Goal: Task Accomplishment & Management: Use online tool/utility

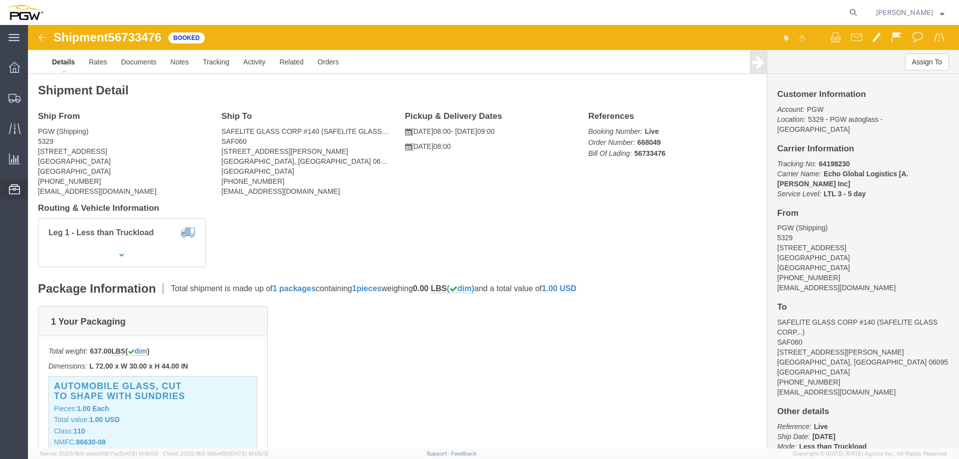
click at [0, 0] on span "Location Appointment" at bounding box center [0, 0] width 0 height 0
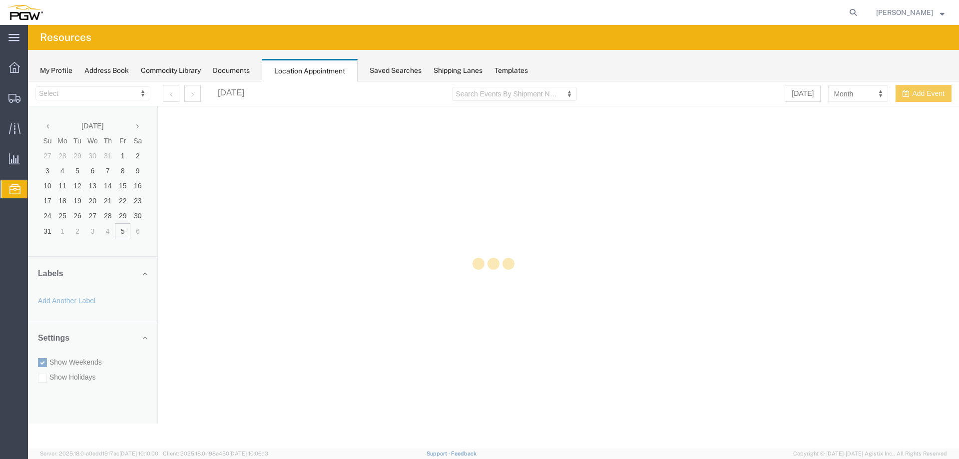
select select "28253"
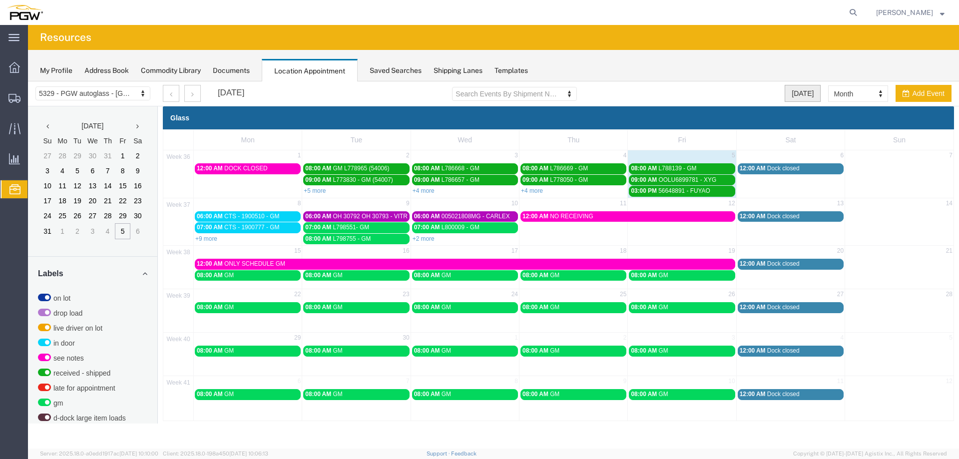
click at [806, 95] on button "[DATE]" at bounding box center [803, 93] width 36 height 17
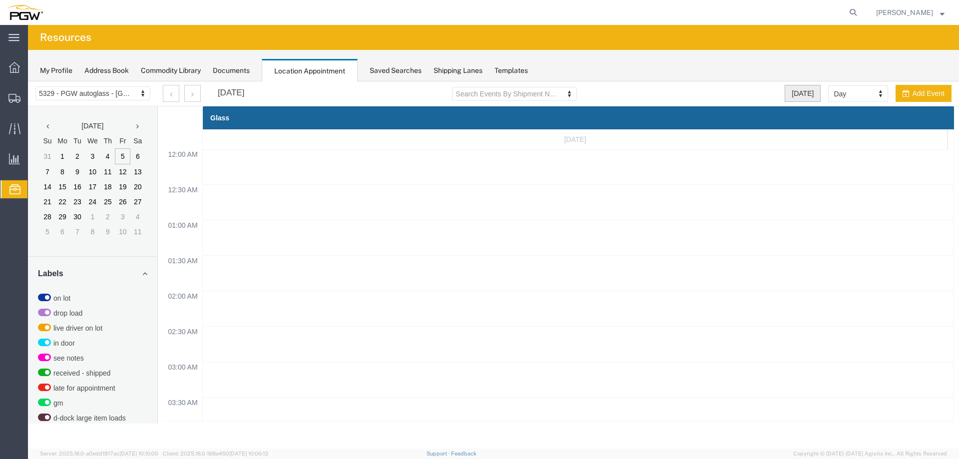
scroll to position [426, 0]
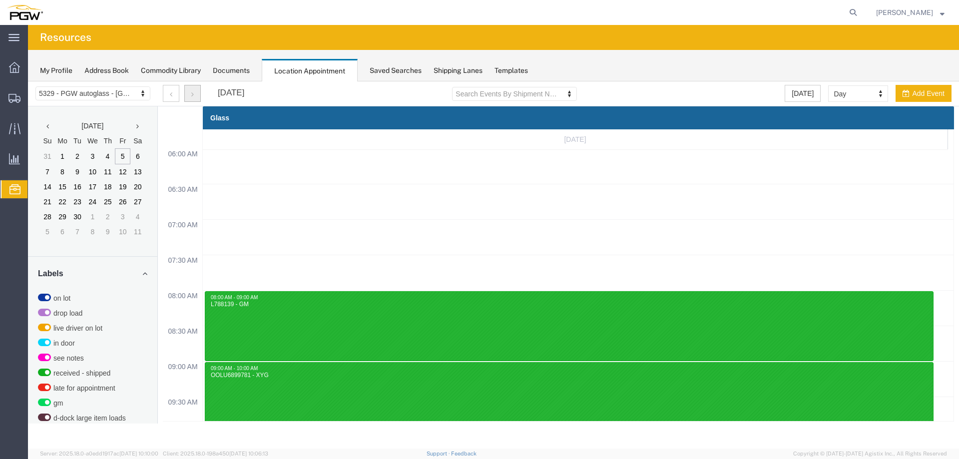
click at [194, 91] on button "button" at bounding box center [192, 93] width 16 height 17
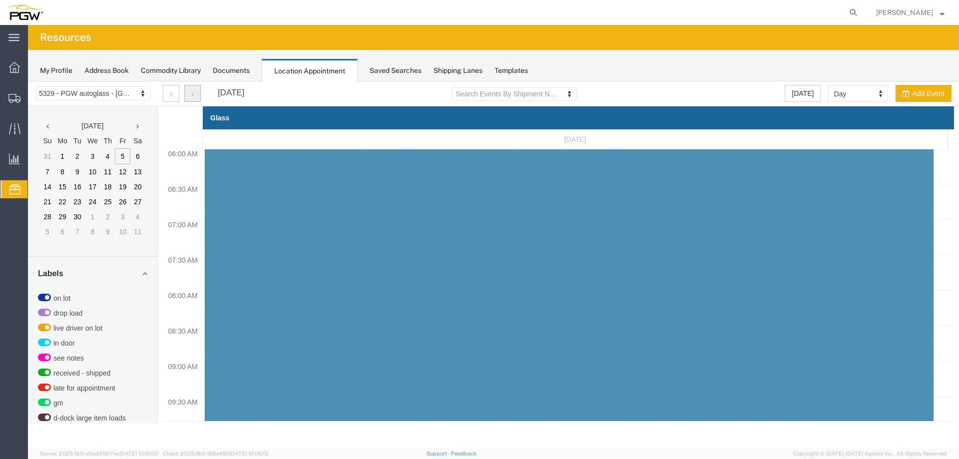
click at [194, 90] on button "button" at bounding box center [192, 93] width 16 height 17
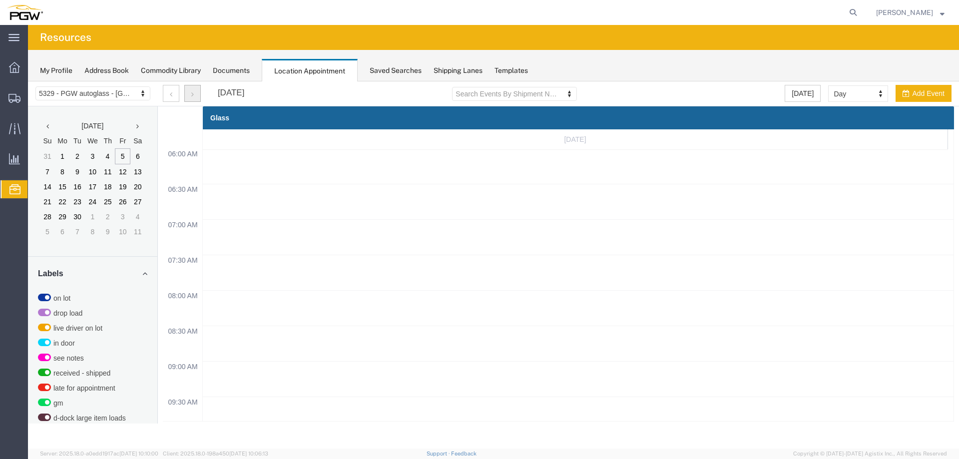
click at [194, 90] on button "button" at bounding box center [192, 93] width 16 height 17
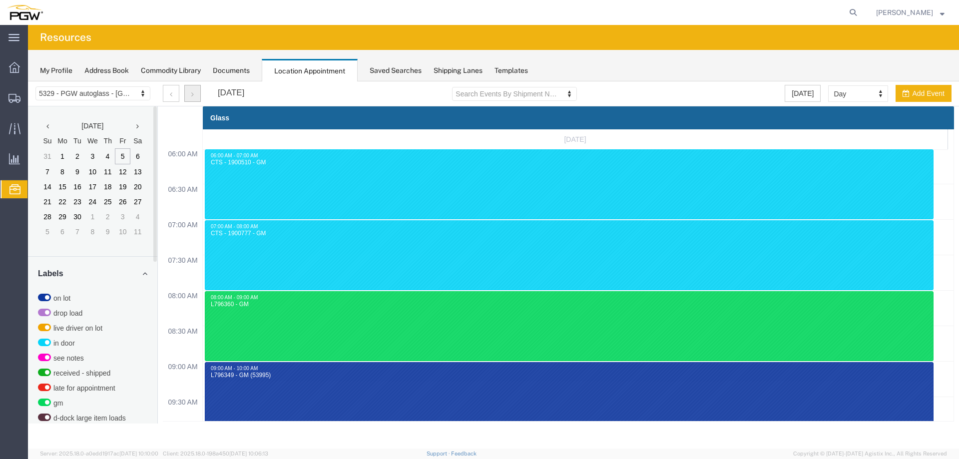
scroll to position [322, 0]
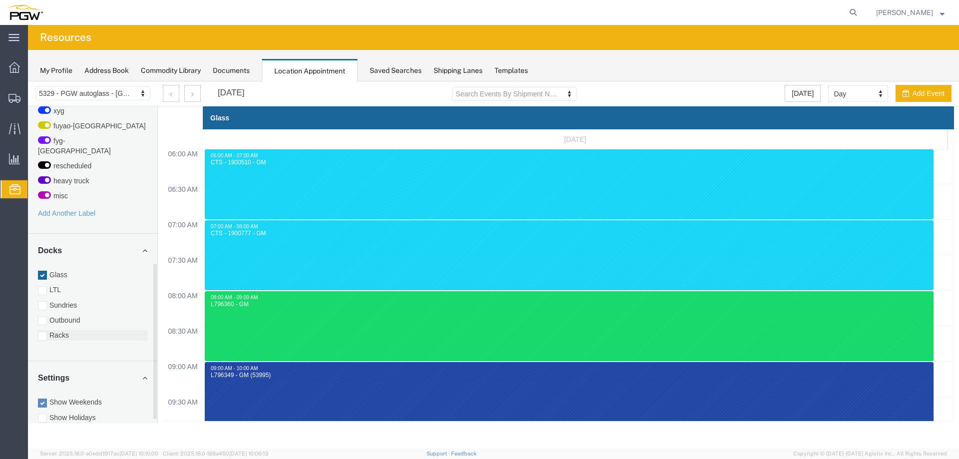
click at [68, 330] on label "Racks" at bounding box center [92, 335] width 109 height 10
click at [28, 81] on input "Racks" at bounding box center [28, 81] width 0 height 0
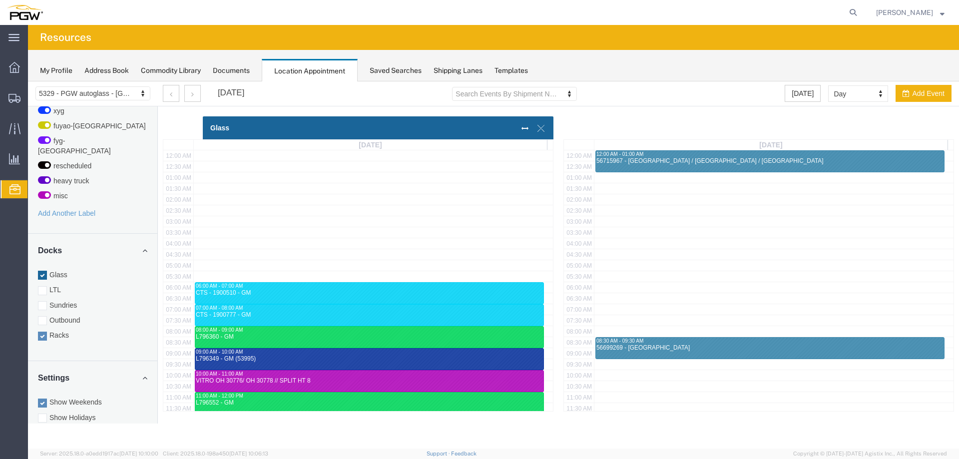
scroll to position [246, 0]
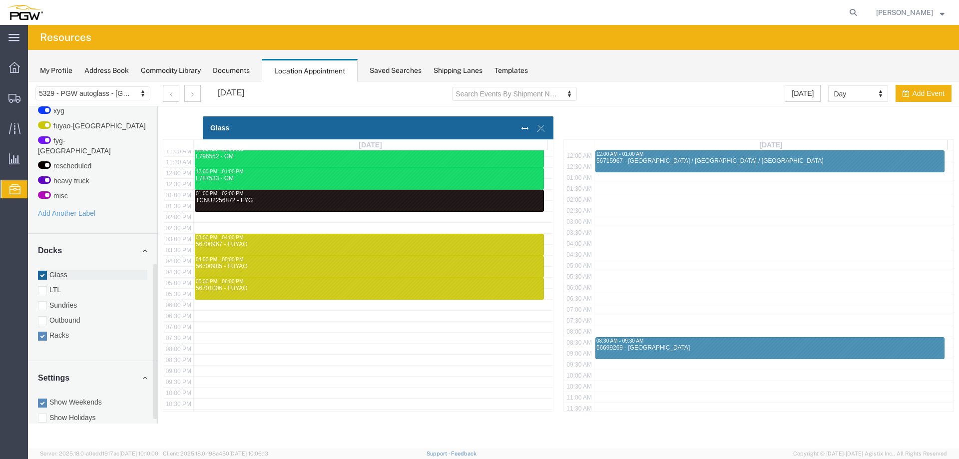
click at [58, 270] on label "Glass" at bounding box center [92, 275] width 109 height 10
click at [28, 81] on input "Glass" at bounding box center [28, 81] width 0 height 0
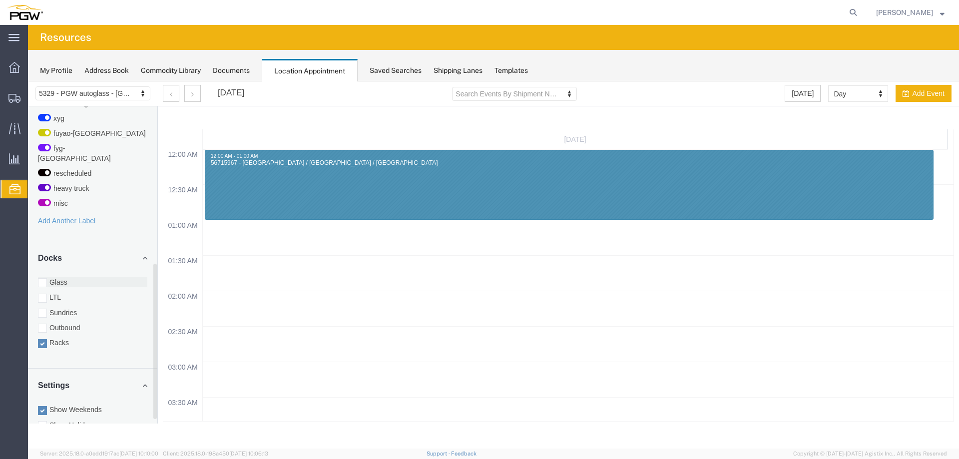
scroll to position [305, 0]
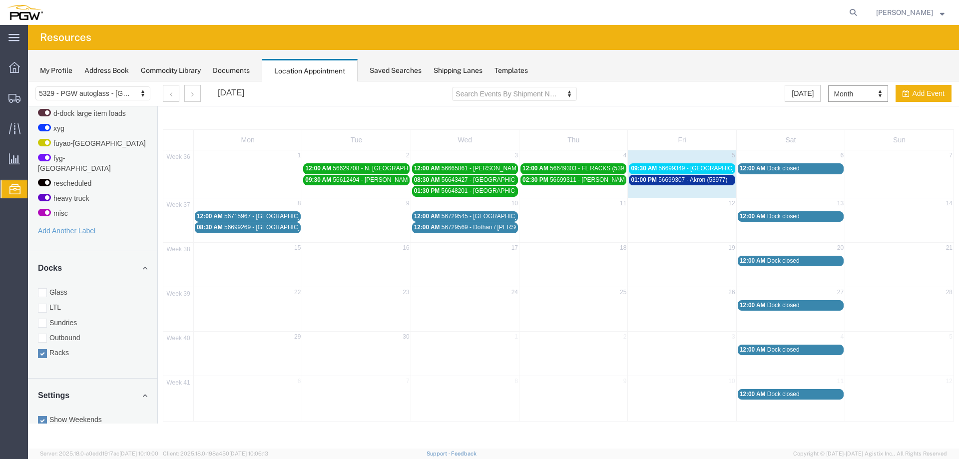
click at [681, 179] on span "56699307 - Akron (53977)" at bounding box center [693, 179] width 69 height 7
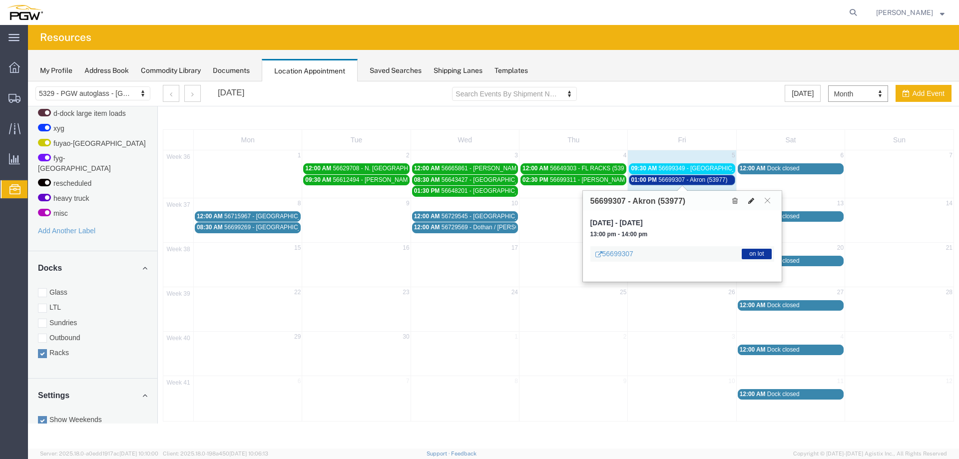
click at [749, 199] on icon at bounding box center [751, 200] width 6 height 7
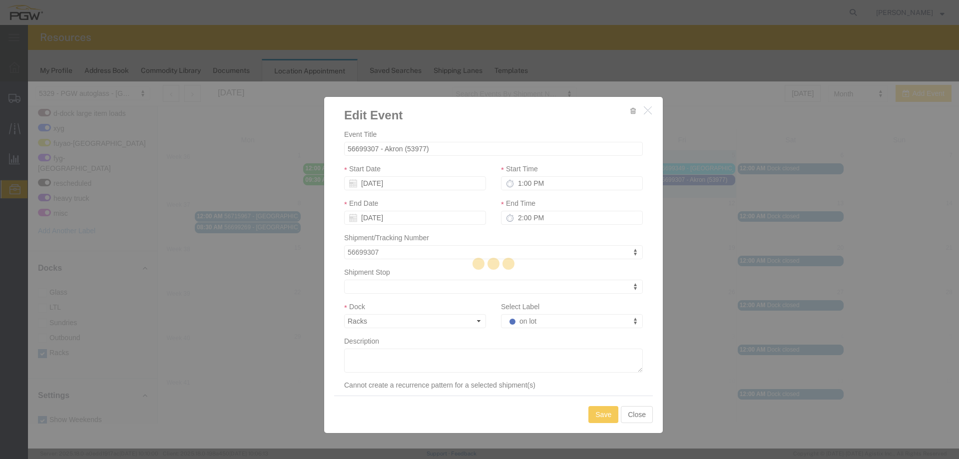
select select
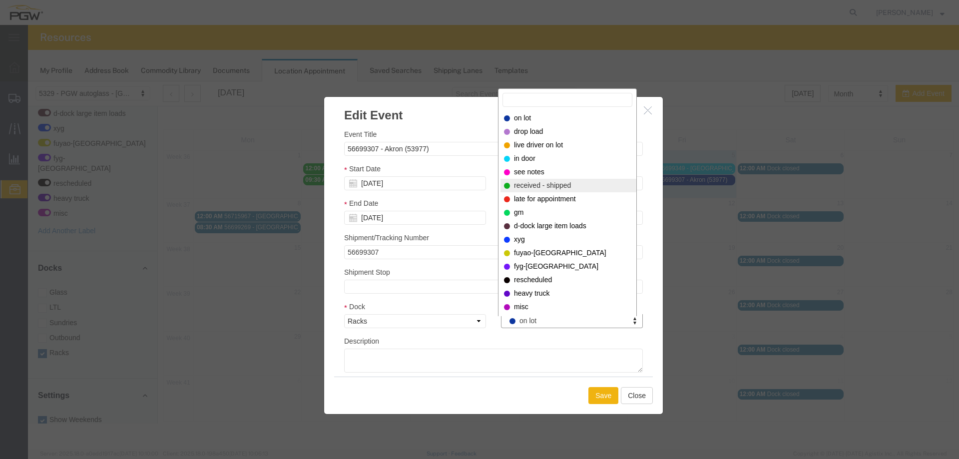
select select "200"
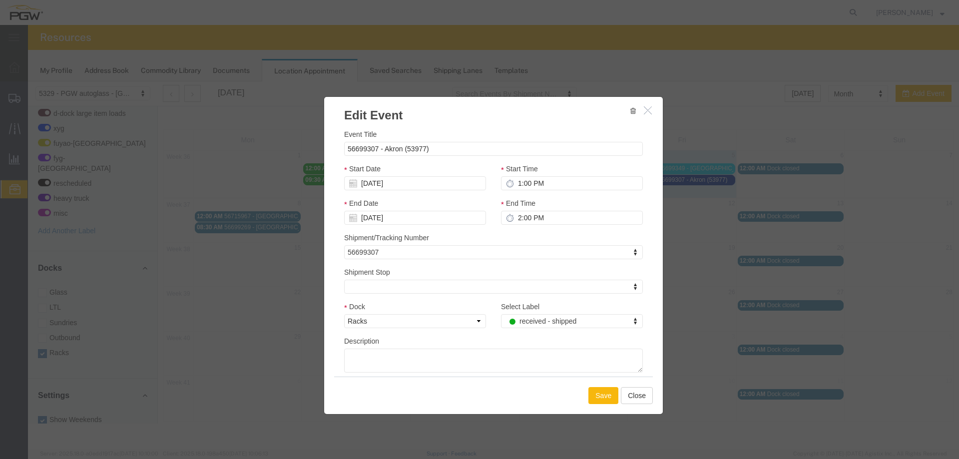
click at [601, 393] on button "Save" at bounding box center [604, 395] width 30 height 17
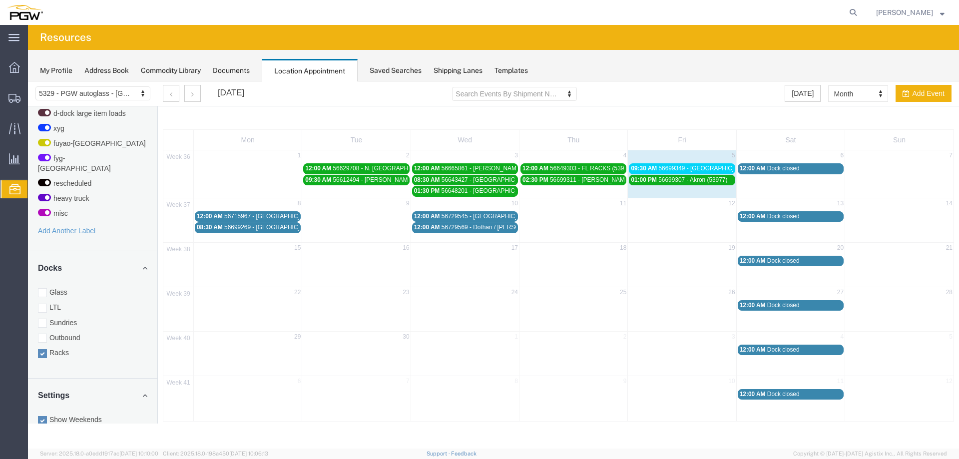
click at [683, 169] on span "56699349 - [GEOGRAPHIC_DATA]" at bounding box center [705, 168] width 93 height 7
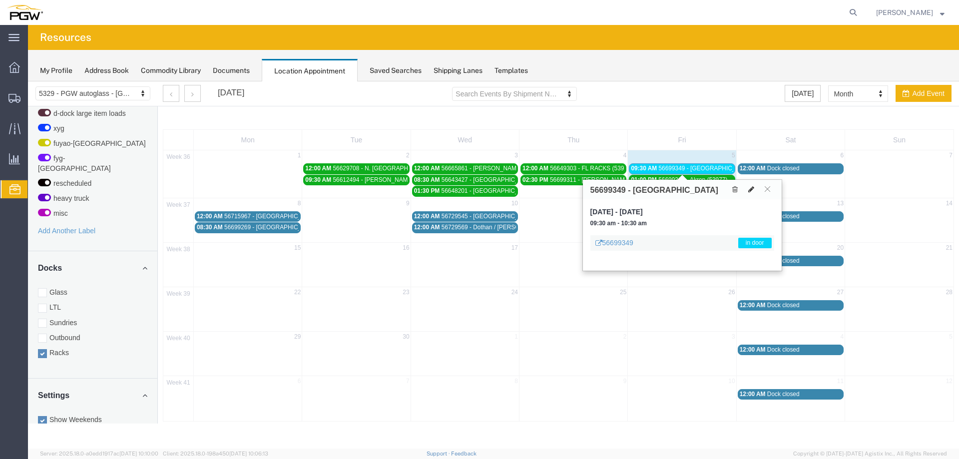
click at [751, 190] on icon at bounding box center [751, 189] width 6 height 7
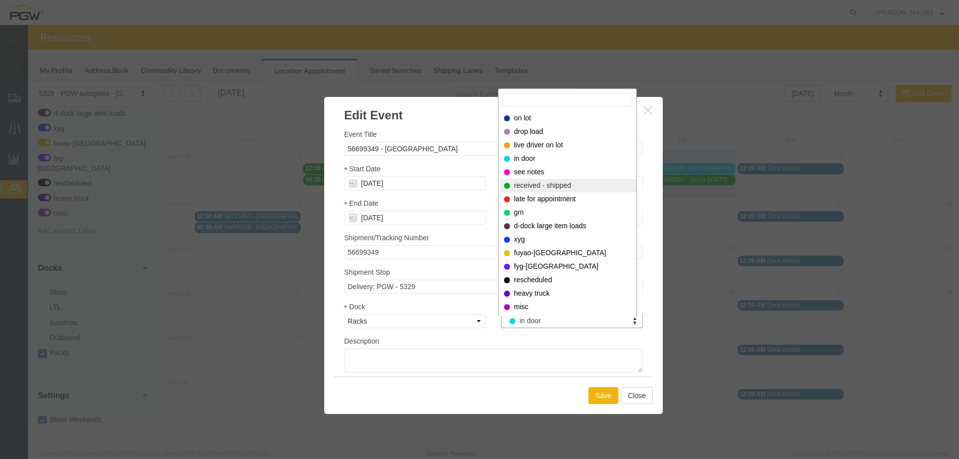
select select "200"
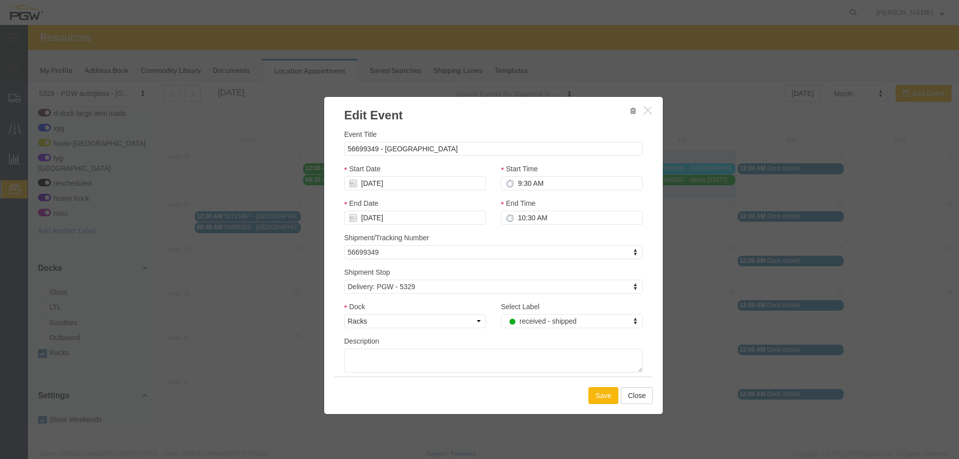
click at [607, 395] on button "Save" at bounding box center [604, 395] width 30 height 17
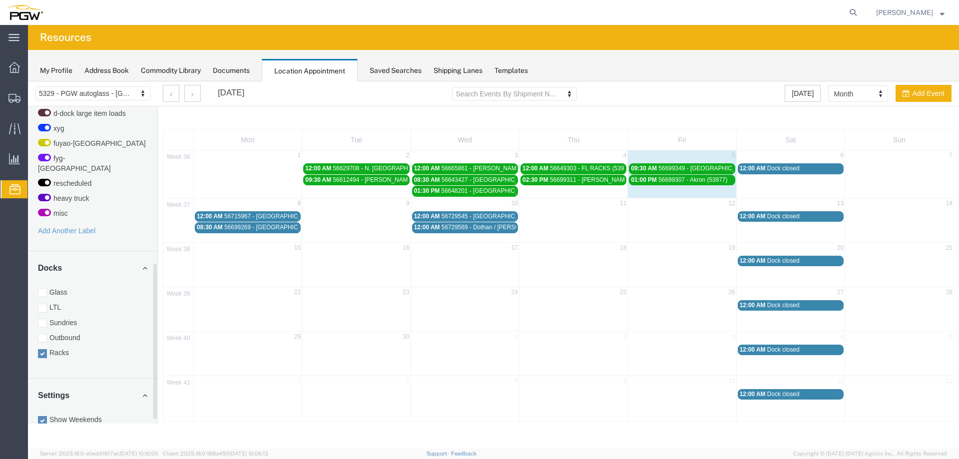
drag, startPoint x: 67, startPoint y: 279, endPoint x: 71, endPoint y: 328, distance: 49.6
click at [67, 287] on label "Glass" at bounding box center [92, 292] width 109 height 10
click at [28, 81] on input "Glass" at bounding box center [28, 81] width 0 height 0
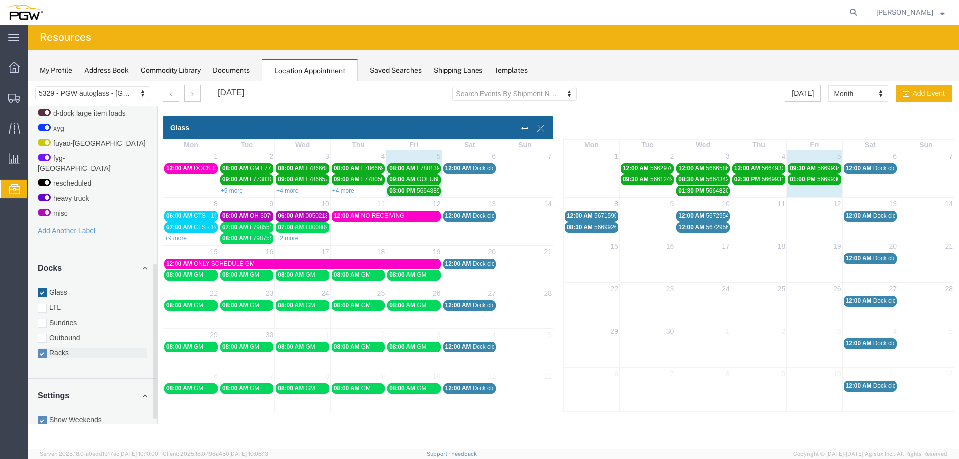
click at [61, 348] on label "Racks" at bounding box center [92, 353] width 109 height 10
click at [28, 81] on input "Racks" at bounding box center [28, 81] width 0 height 0
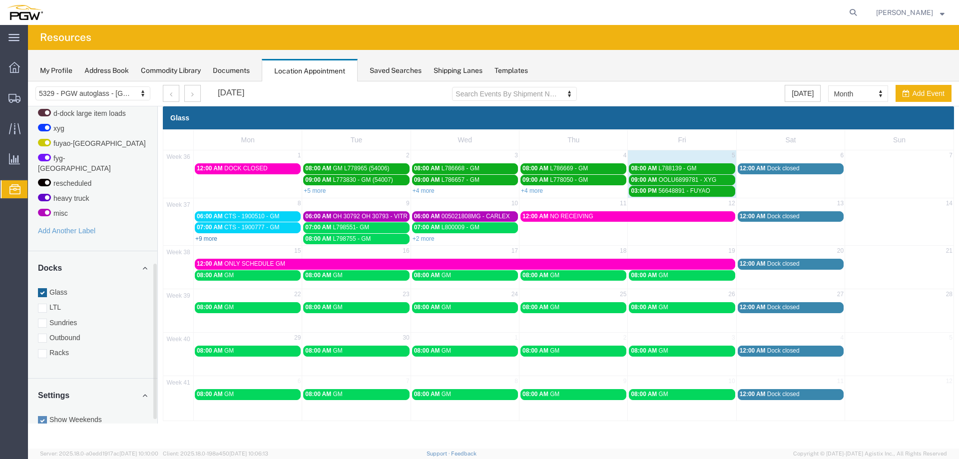
click at [211, 238] on link "+9 more" at bounding box center [206, 238] width 22 height 7
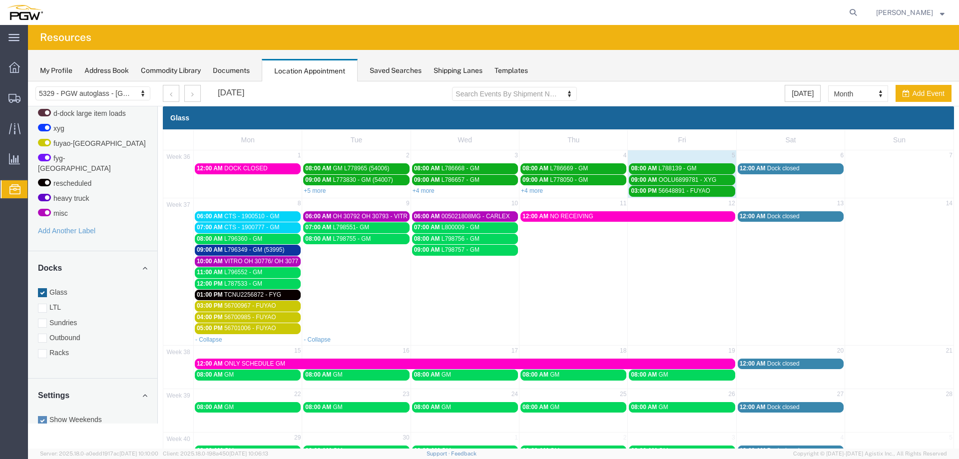
click at [255, 216] on span "CTS - 1900510 - GM" at bounding box center [251, 216] width 55 height 7
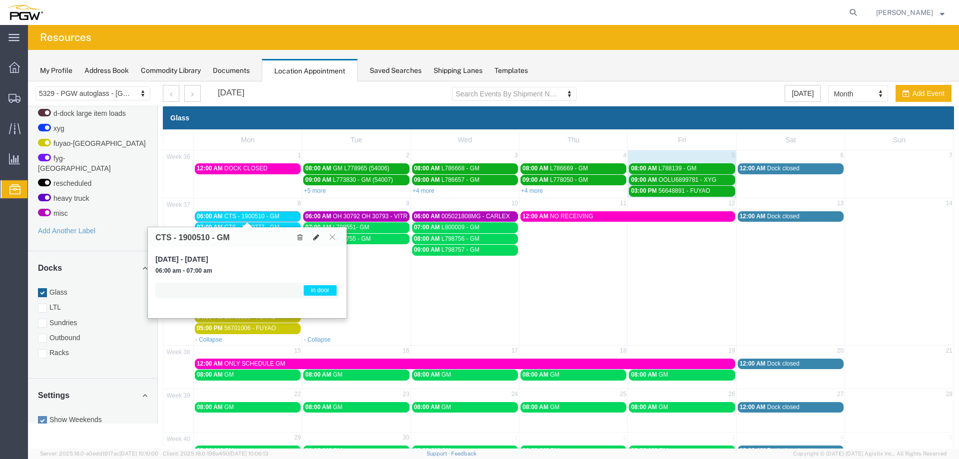
click at [318, 237] on icon at bounding box center [316, 237] width 6 height 7
select select "1"
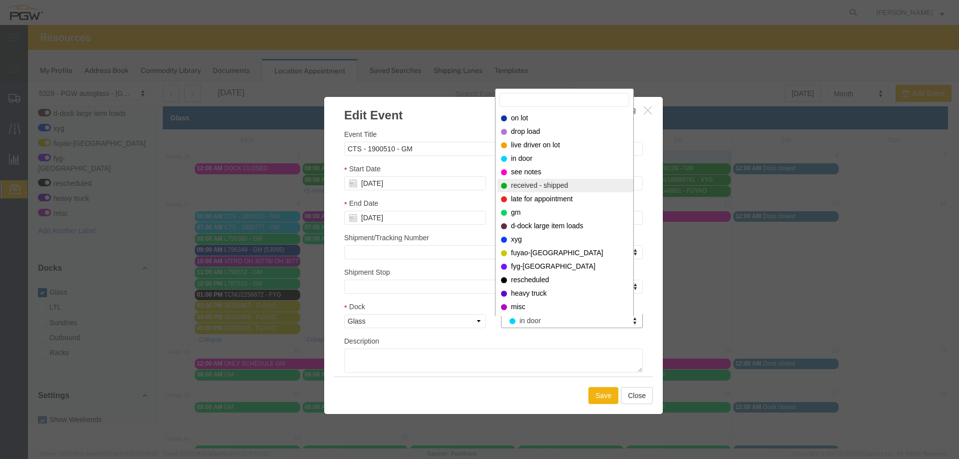
select select "200"
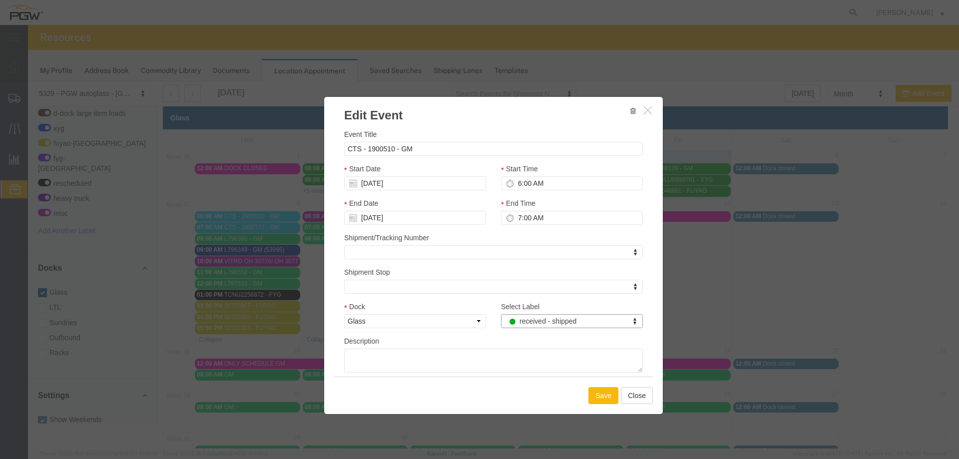
click at [591, 397] on button "Save" at bounding box center [604, 395] width 30 height 17
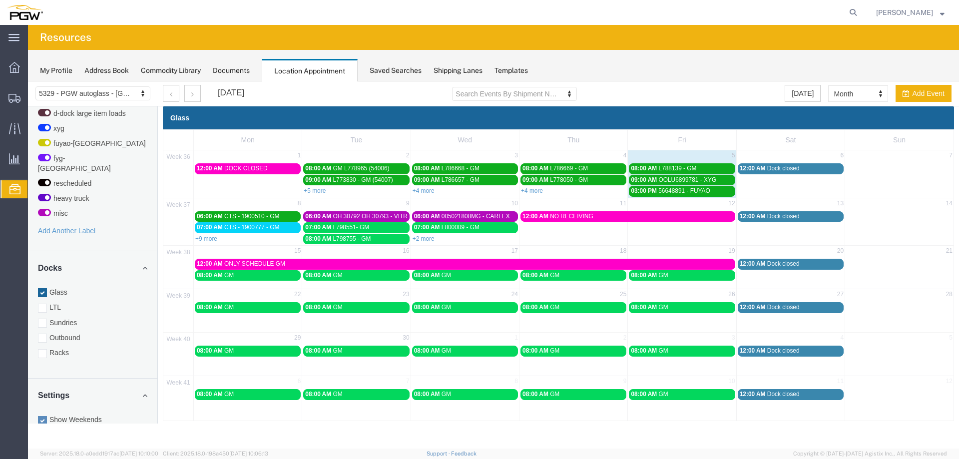
click at [230, 226] on span "CTS - 1900777 - GM" at bounding box center [251, 227] width 55 height 7
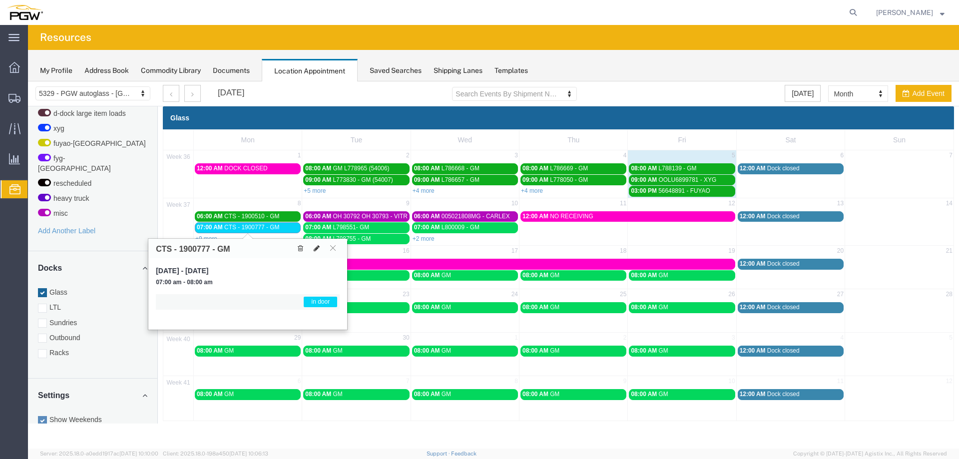
click at [314, 245] on icon at bounding box center [317, 248] width 6 height 7
select select "1"
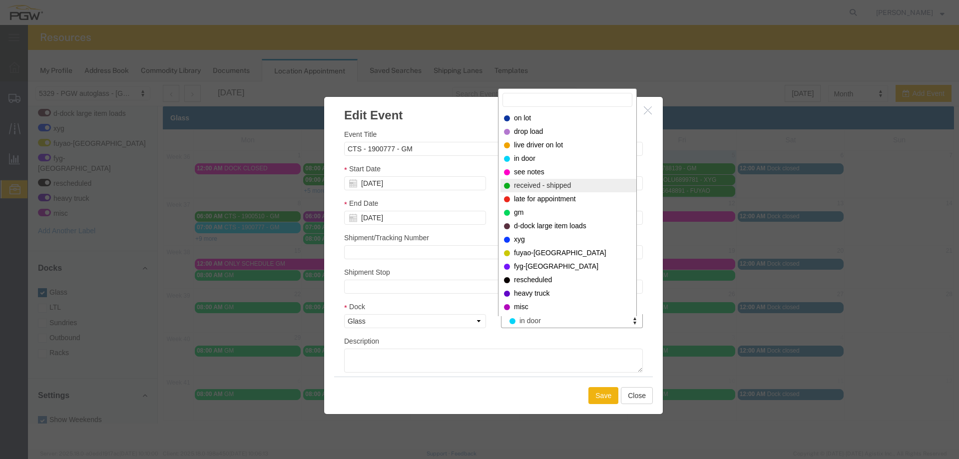
select select "200"
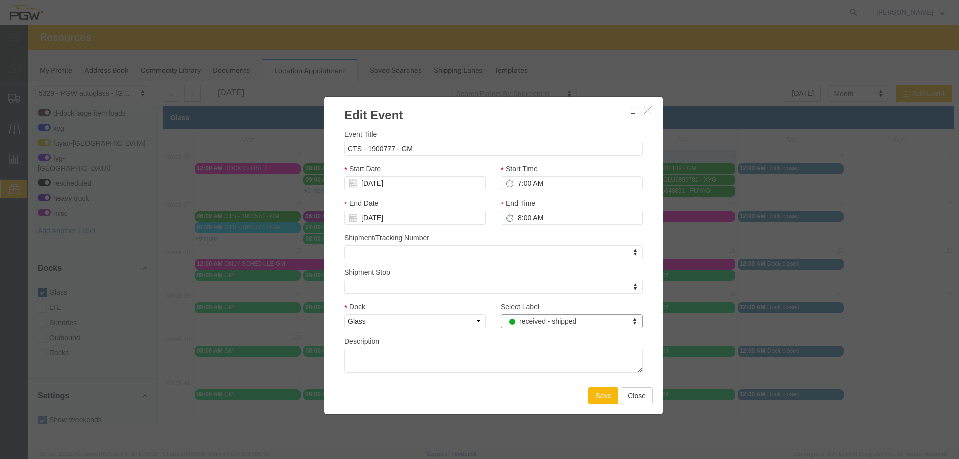
click at [597, 399] on button "Save" at bounding box center [604, 395] width 30 height 17
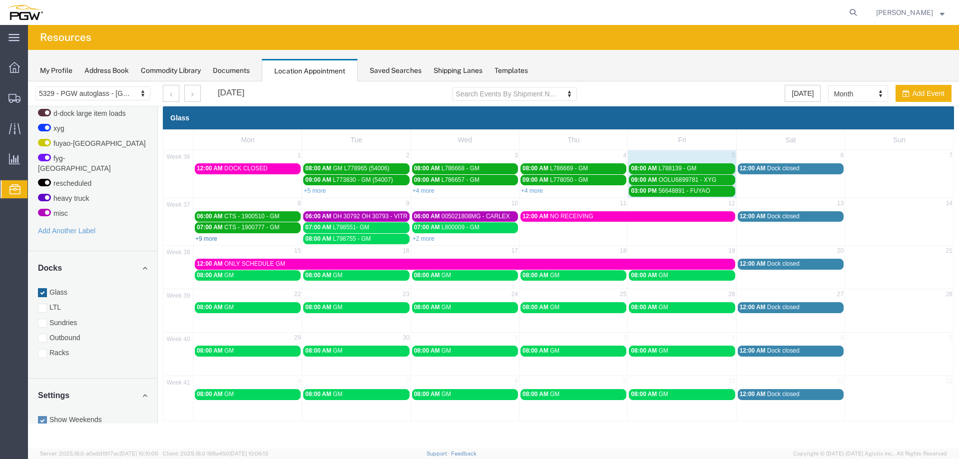
click at [206, 236] on link "+9 more" at bounding box center [206, 238] width 22 height 7
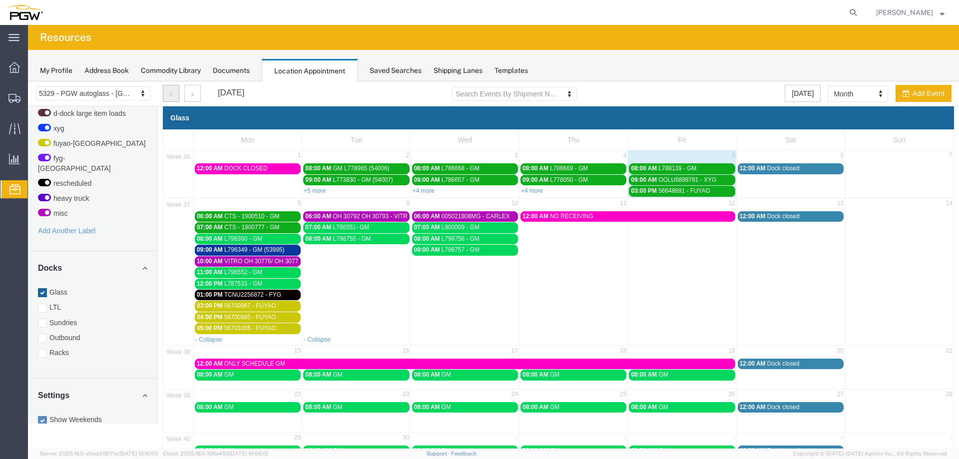
click at [171, 94] on icon "button" at bounding box center [171, 94] width 2 height 7
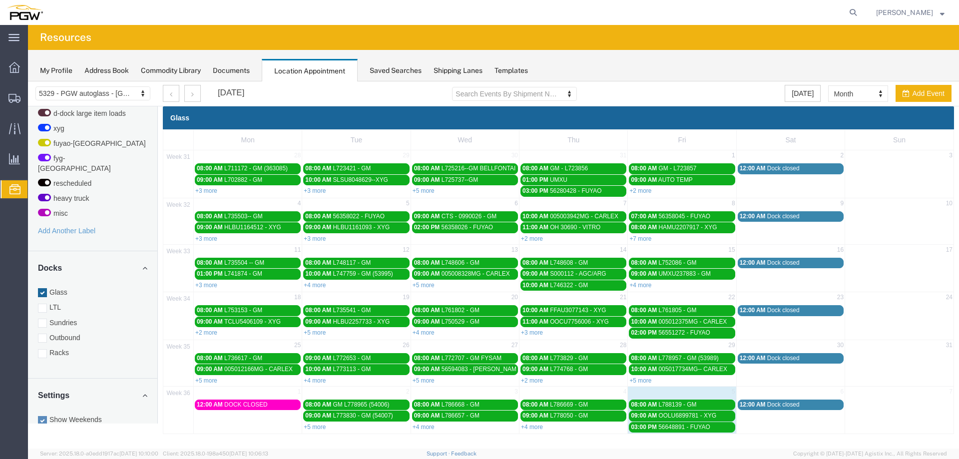
drag, startPoint x: 314, startPoint y: 188, endPoint x: 316, endPoint y: 198, distance: 10.2
click at [314, 189] on link "+3 more" at bounding box center [315, 190] width 22 height 7
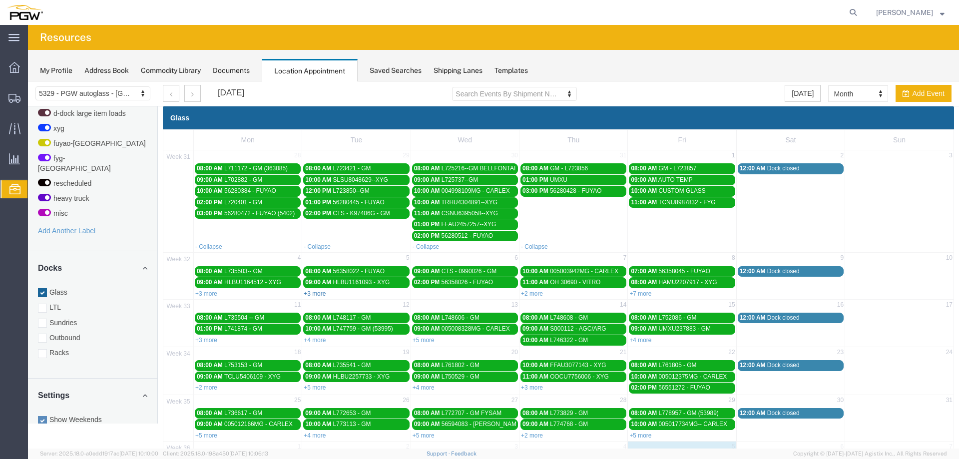
click at [313, 295] on link "+3 more" at bounding box center [315, 293] width 22 height 7
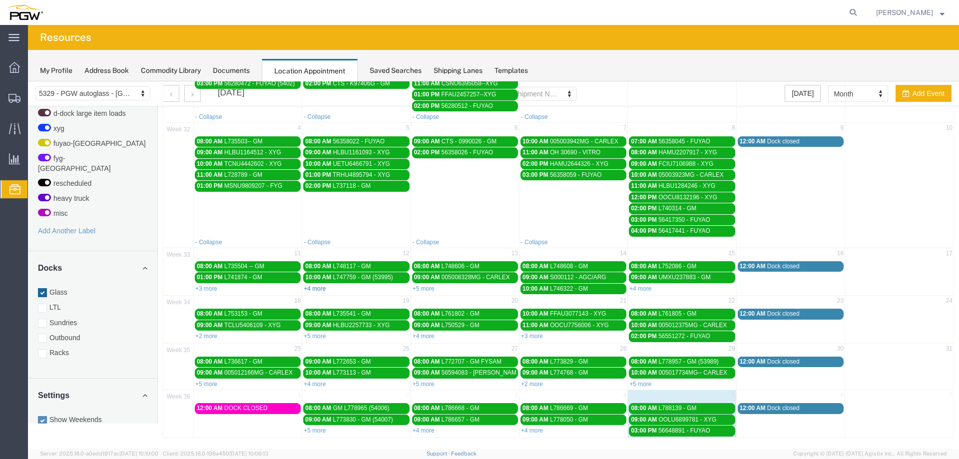
click at [310, 288] on link "+4 more" at bounding box center [315, 288] width 22 height 7
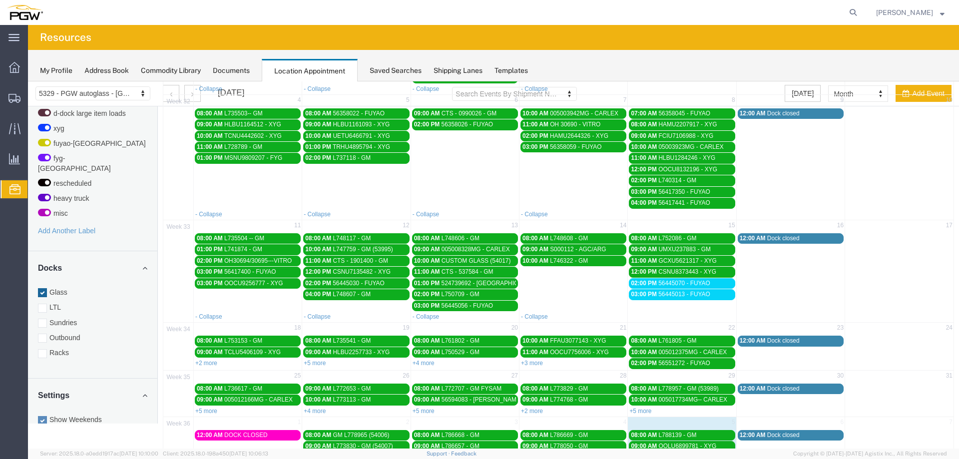
scroll to position [184, 0]
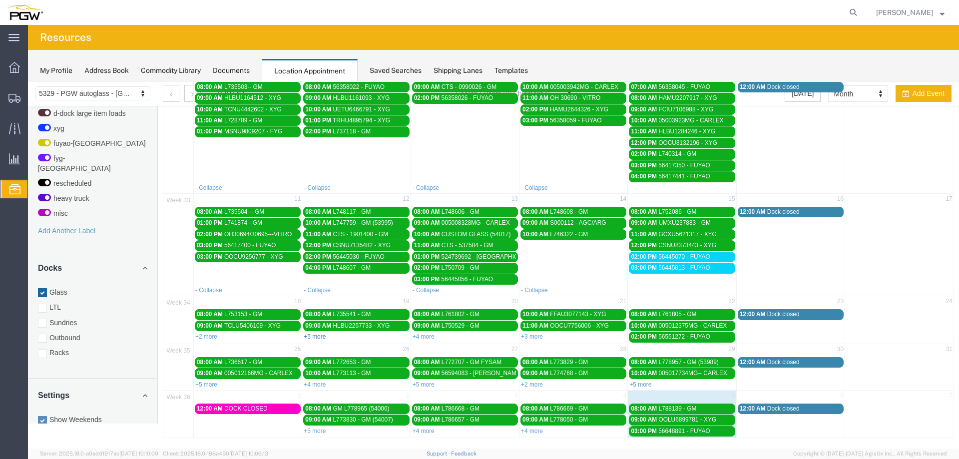
click at [316, 334] on link "+5 more" at bounding box center [315, 336] width 22 height 7
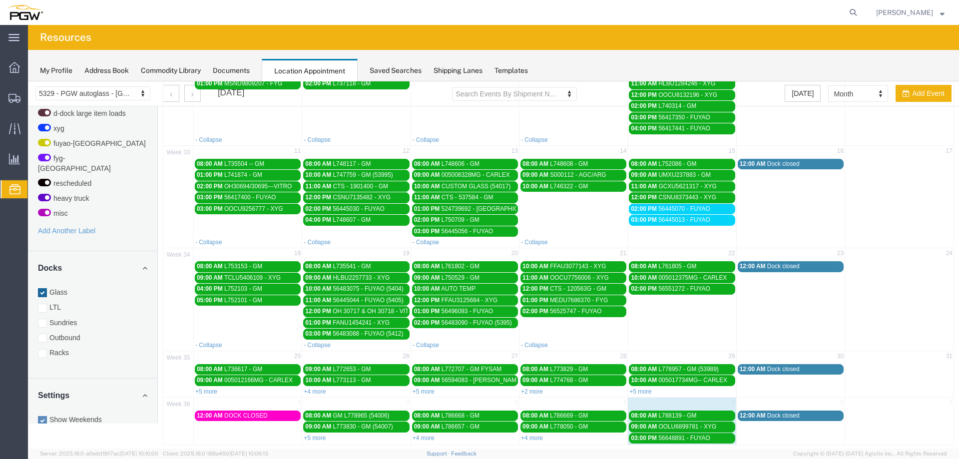
scroll to position [239, 0]
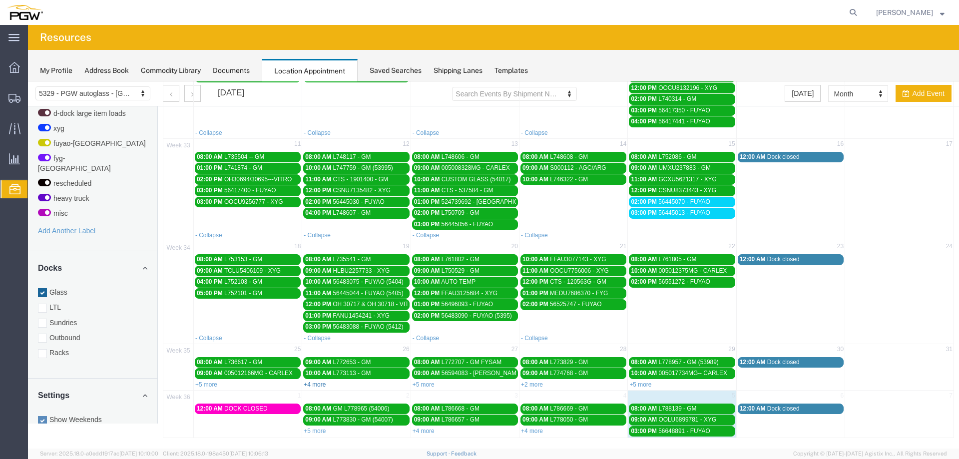
click at [312, 386] on link "+4 more" at bounding box center [315, 384] width 22 height 7
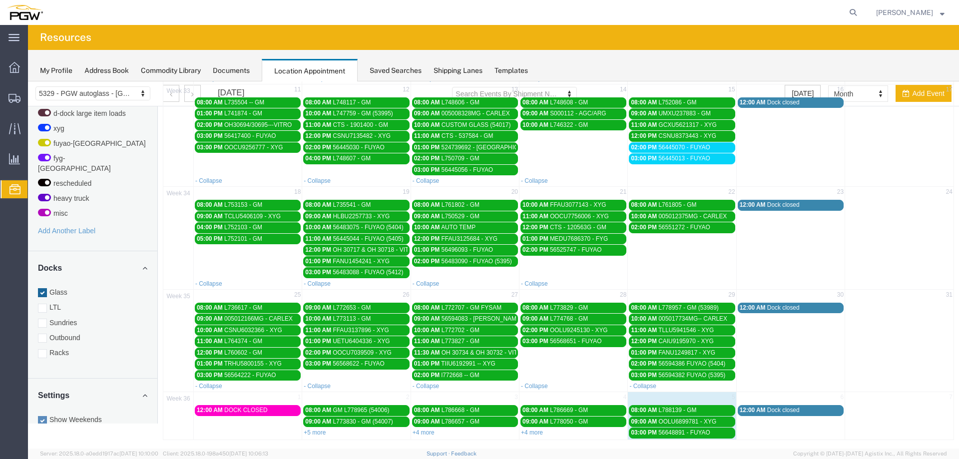
scroll to position [296, 0]
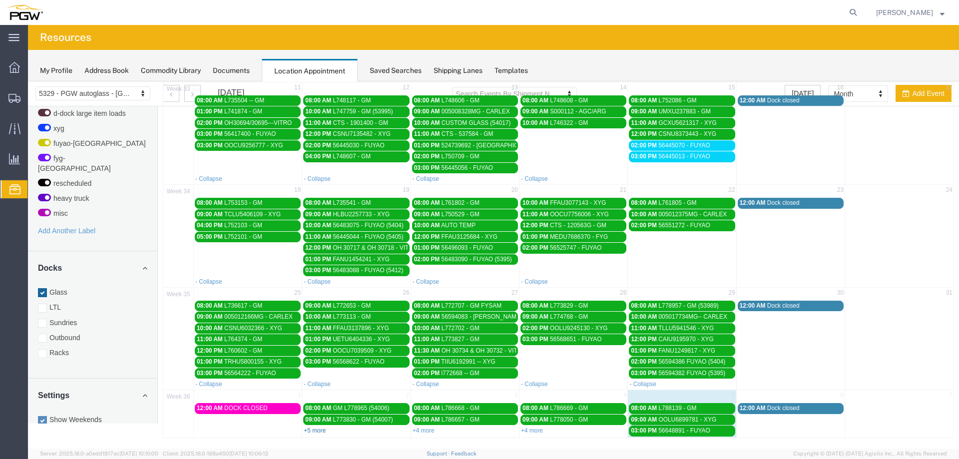
click at [316, 432] on link "+5 more" at bounding box center [315, 430] width 22 height 7
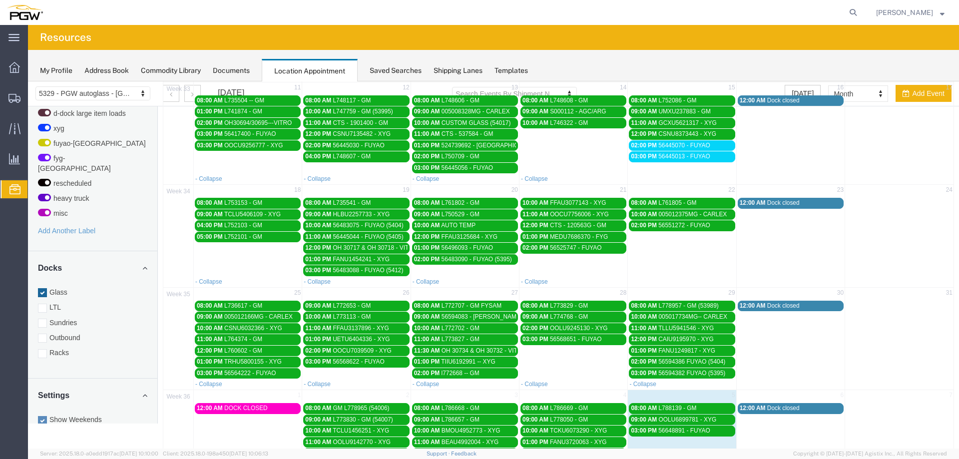
click at [663, 35] on agx-page-header "Resources" at bounding box center [493, 37] width 931 height 25
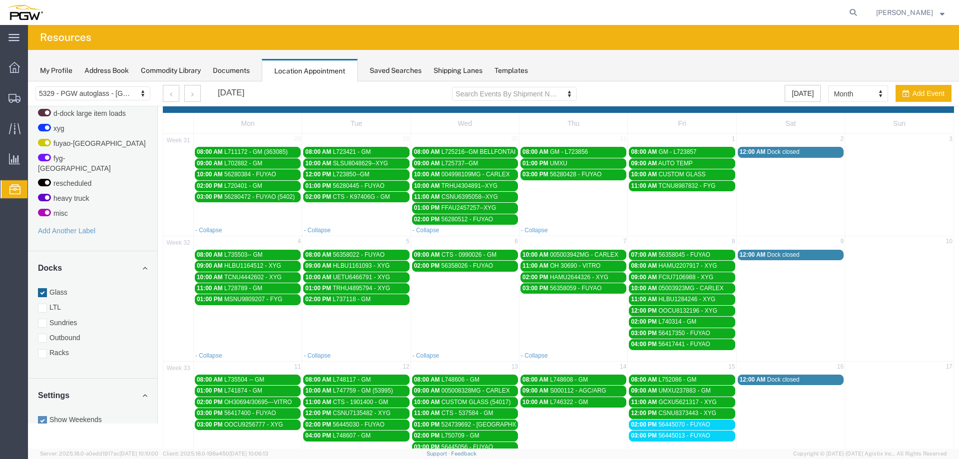
scroll to position [0, 0]
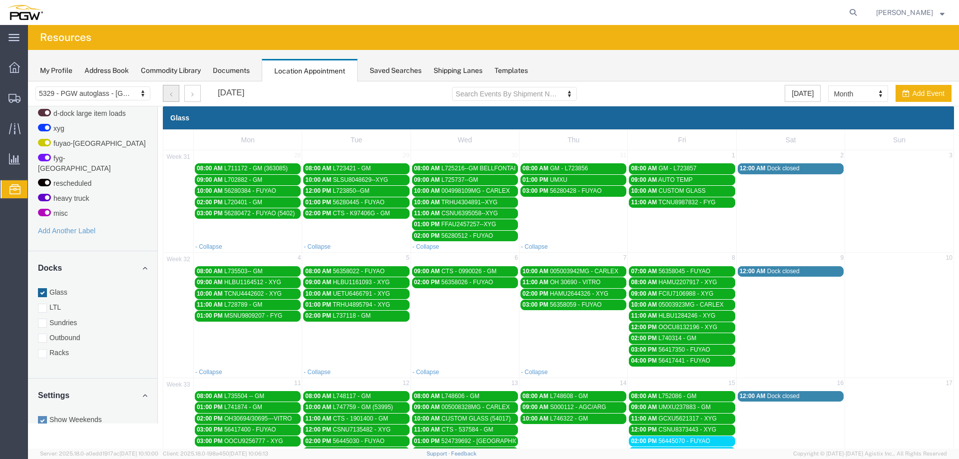
click at [171, 96] on icon "button" at bounding box center [171, 94] width 2 height 7
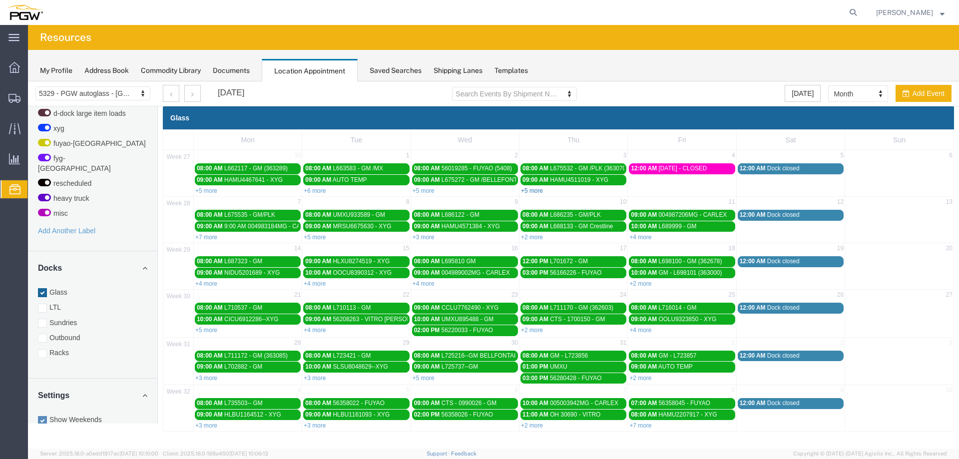
click at [533, 189] on link "+5 more" at bounding box center [532, 190] width 22 height 7
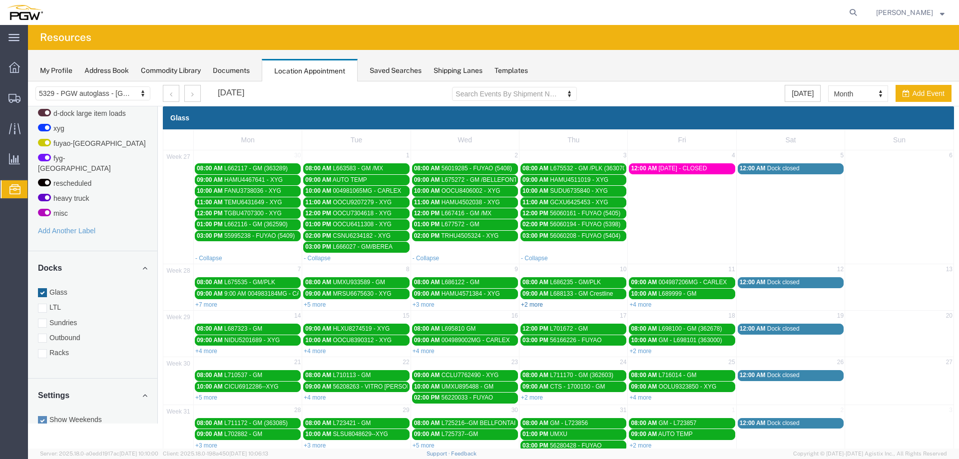
click at [531, 304] on link "+2 more" at bounding box center [532, 304] width 22 height 7
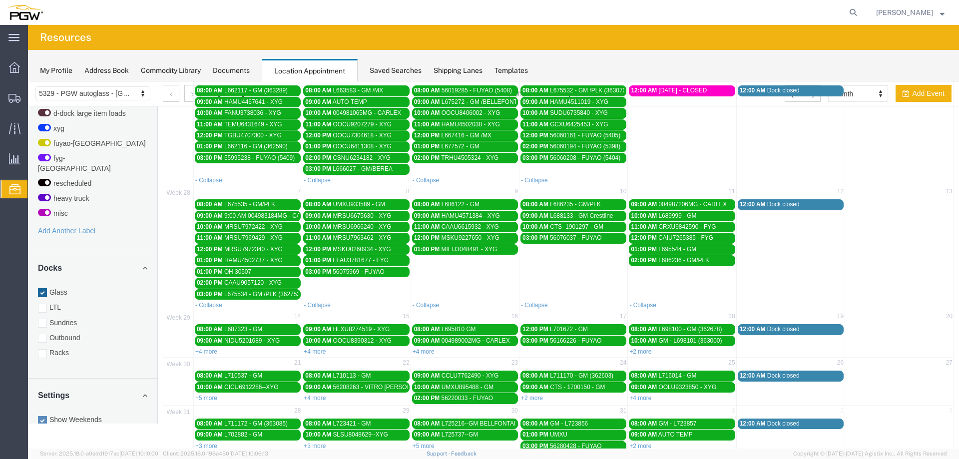
scroll to position [140, 0]
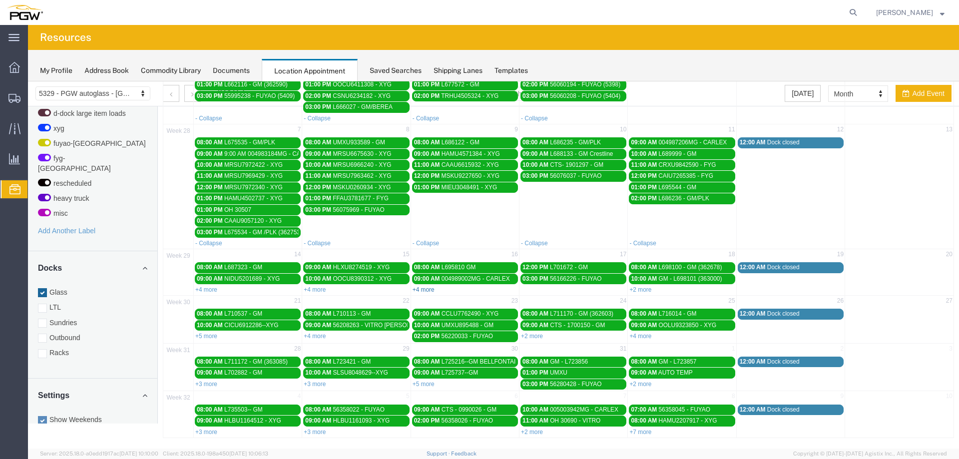
click at [430, 289] on link "+4 more" at bounding box center [424, 289] width 22 height 7
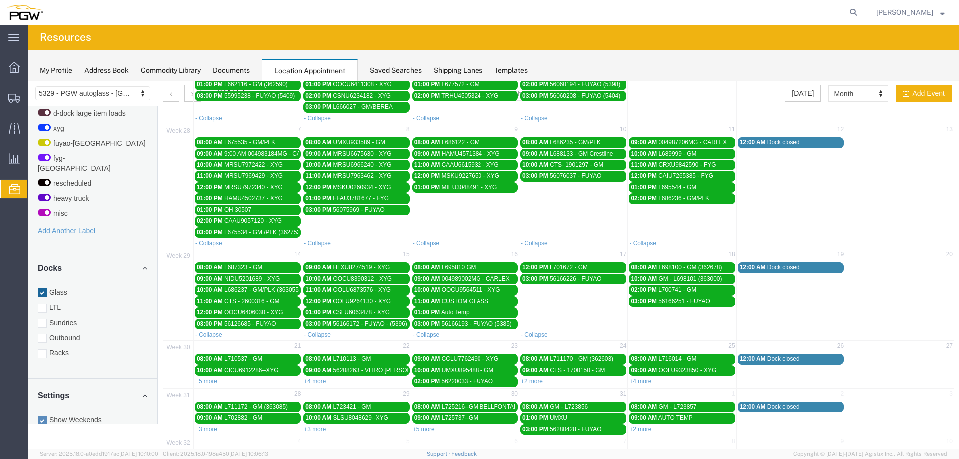
scroll to position [184, 0]
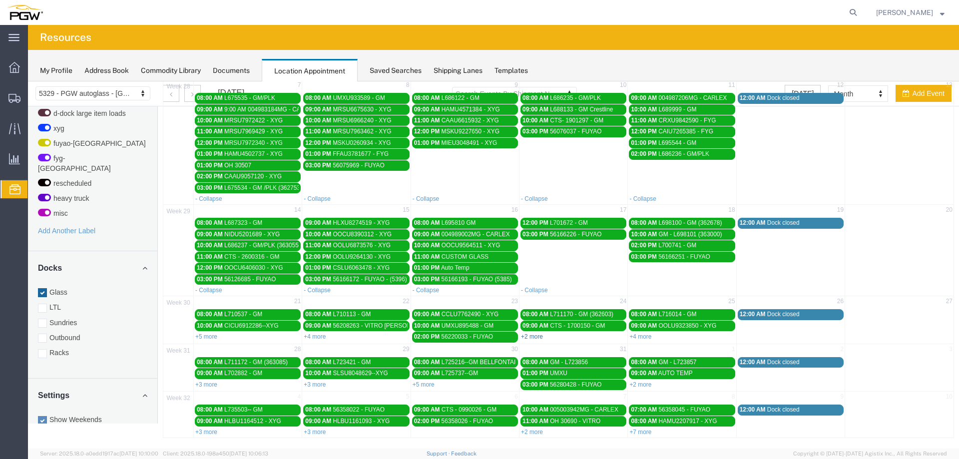
click at [530, 336] on link "+2 more" at bounding box center [532, 336] width 22 height 7
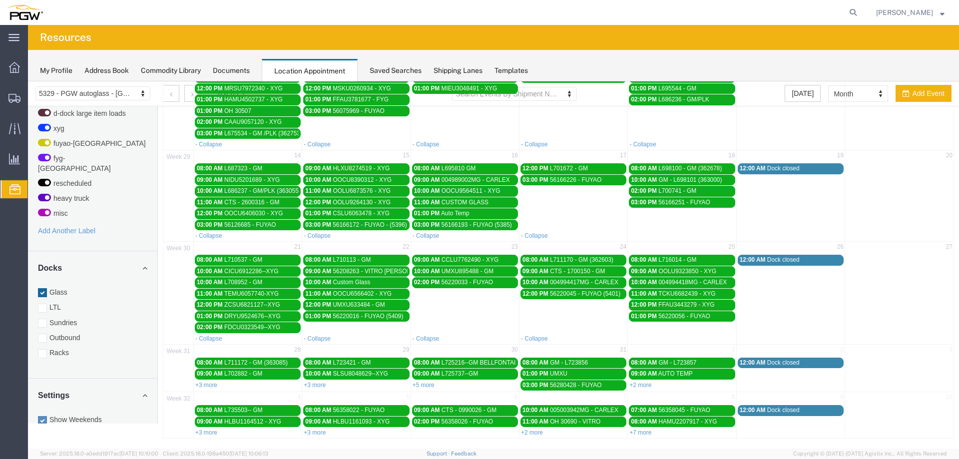
scroll to position [239, 0]
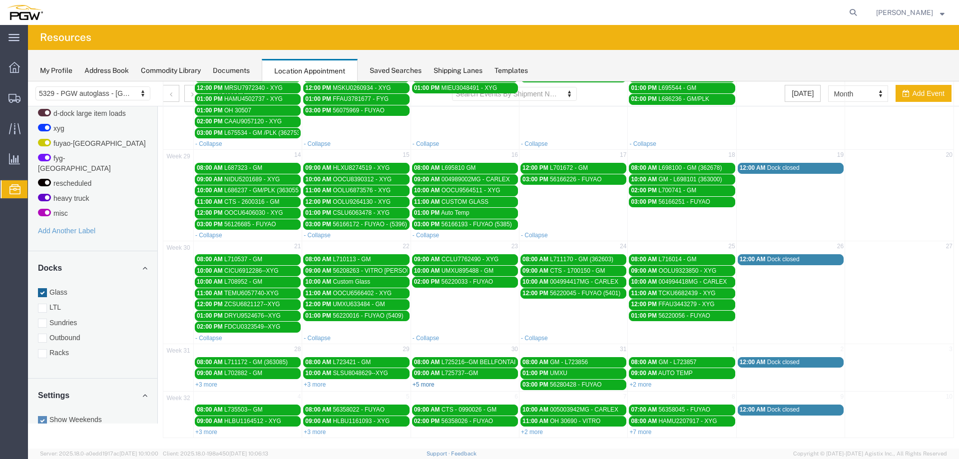
click at [425, 387] on link "+5 more" at bounding box center [424, 384] width 22 height 7
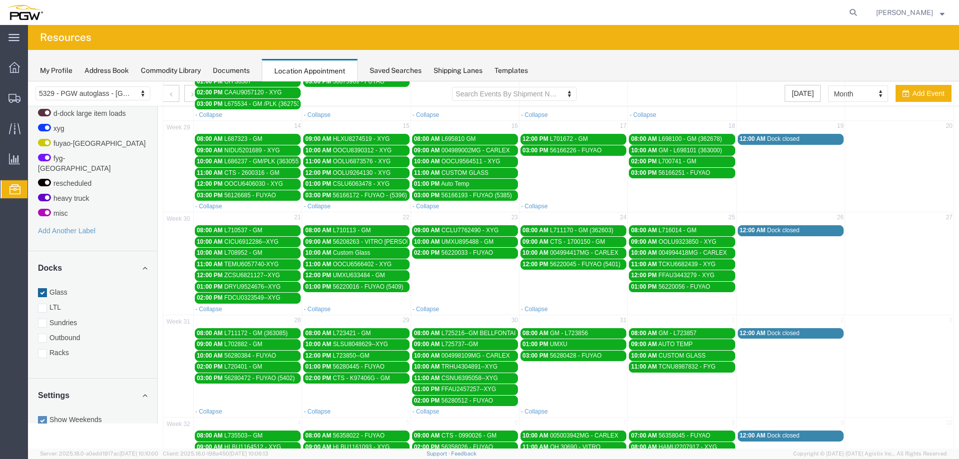
scroll to position [294, 0]
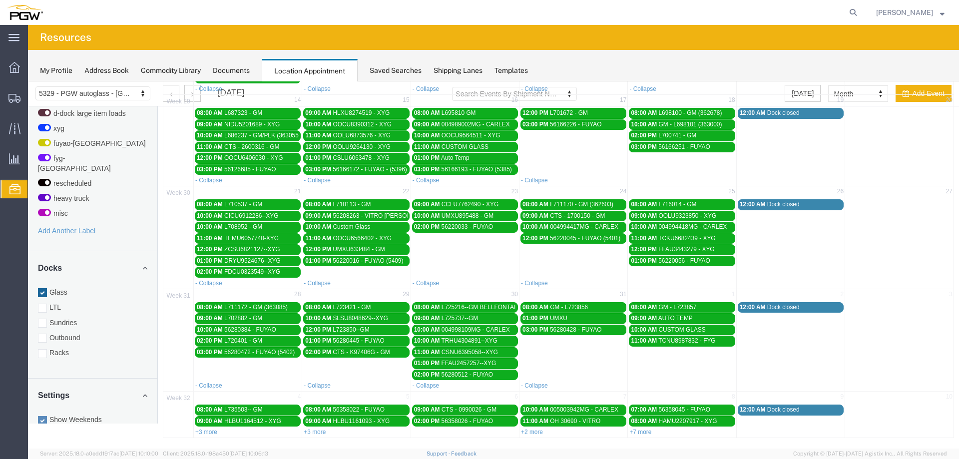
click at [530, 433] on link "+2 more" at bounding box center [532, 432] width 22 height 7
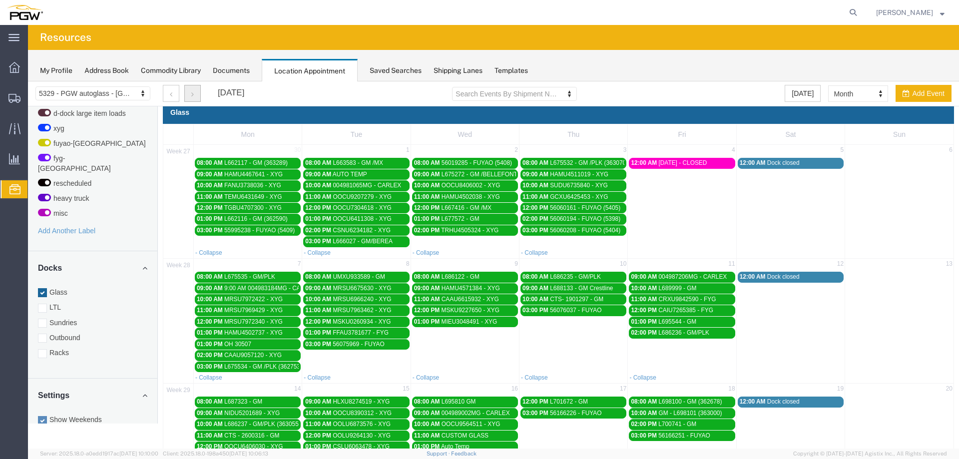
scroll to position [0, 0]
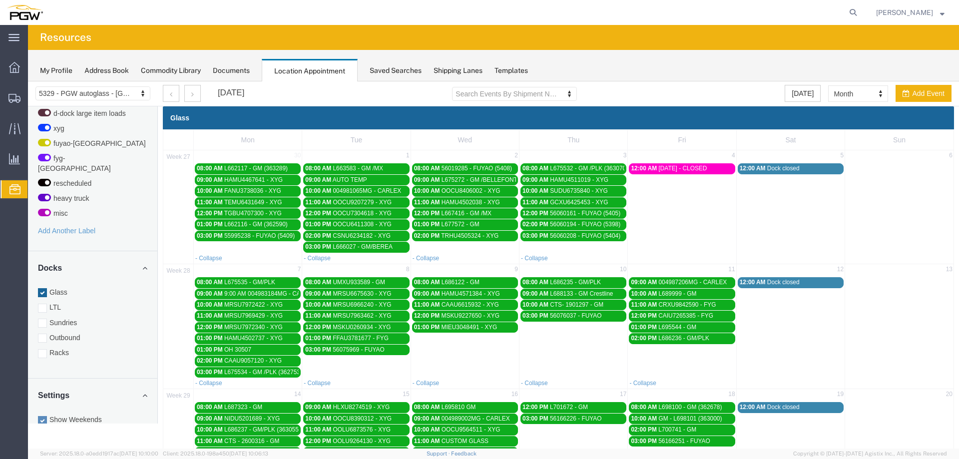
click at [179, 98] on div at bounding box center [182, 93] width 38 height 17
click at [178, 98] on button "button" at bounding box center [171, 93] width 16 height 17
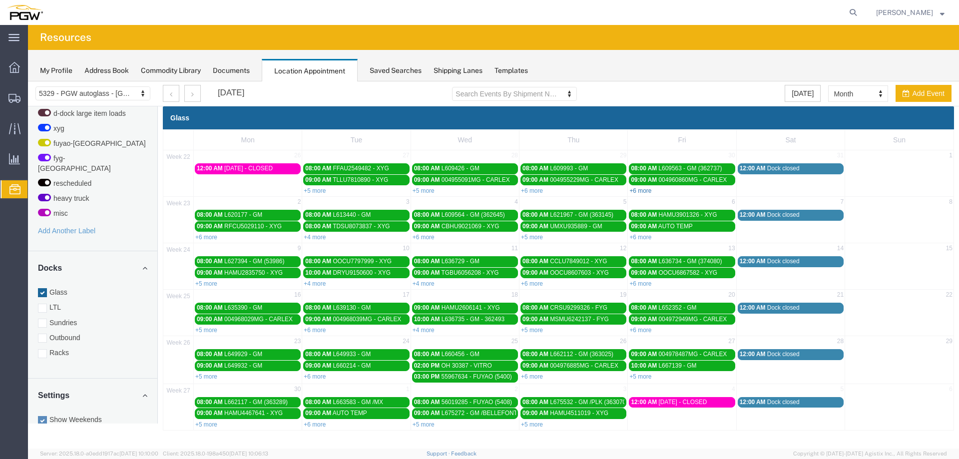
click at [643, 192] on link "+6 more" at bounding box center [641, 190] width 22 height 7
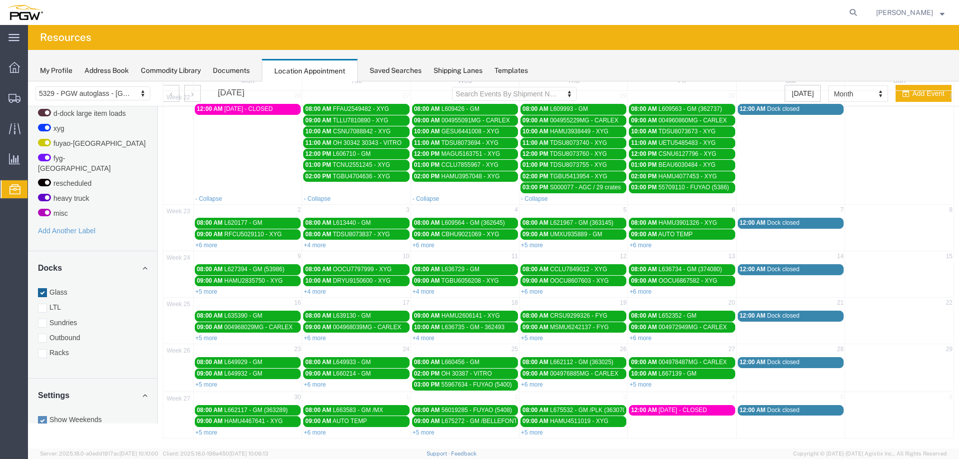
scroll to position [60, 0]
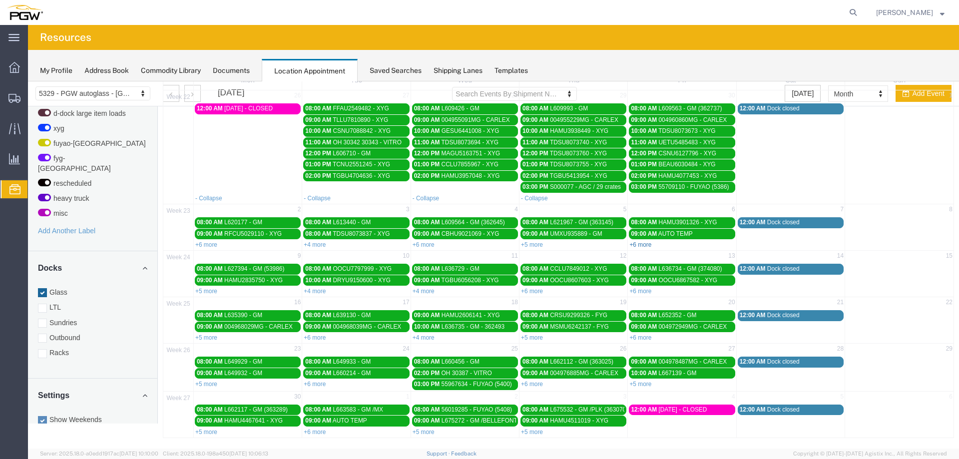
click at [638, 244] on link "+6 more" at bounding box center [641, 244] width 22 height 7
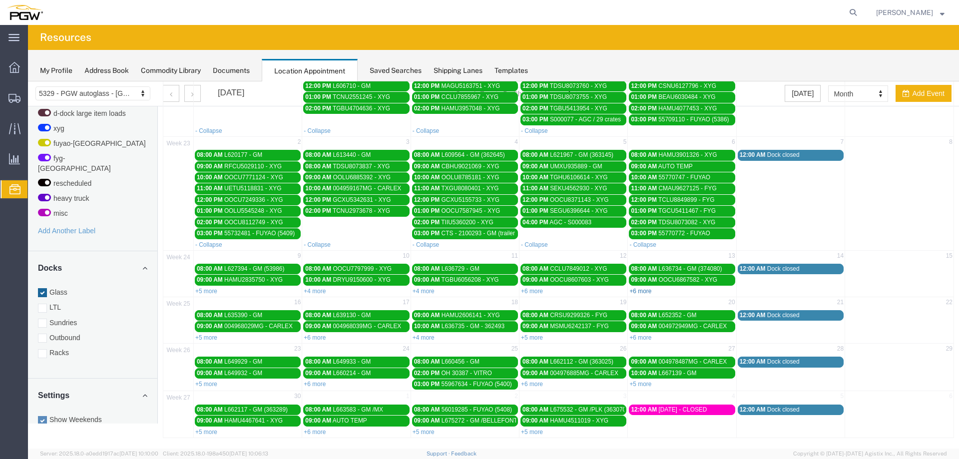
click at [636, 292] on link "+6 more" at bounding box center [641, 291] width 22 height 7
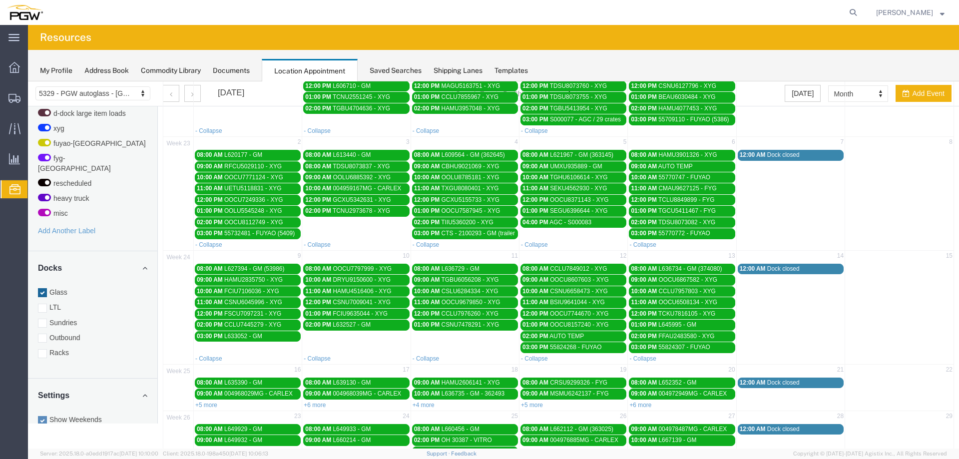
scroll to position [194, 0]
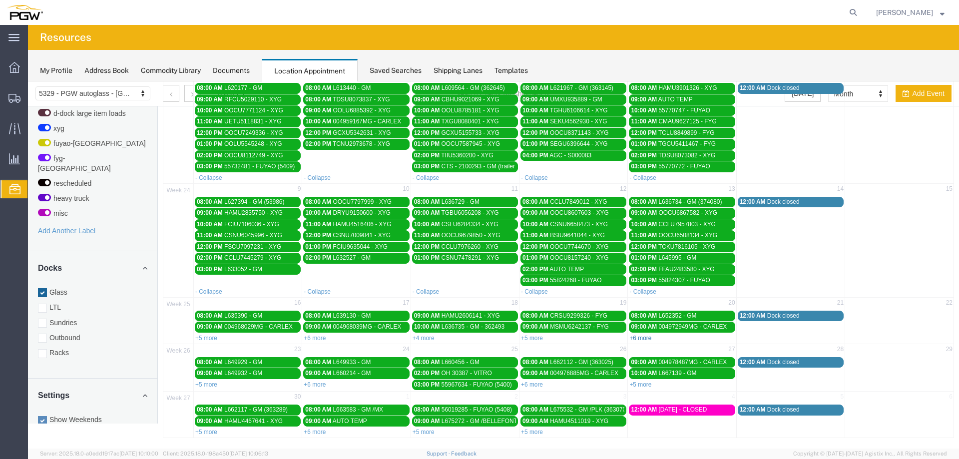
click at [635, 339] on link "+6 more" at bounding box center [641, 338] width 22 height 7
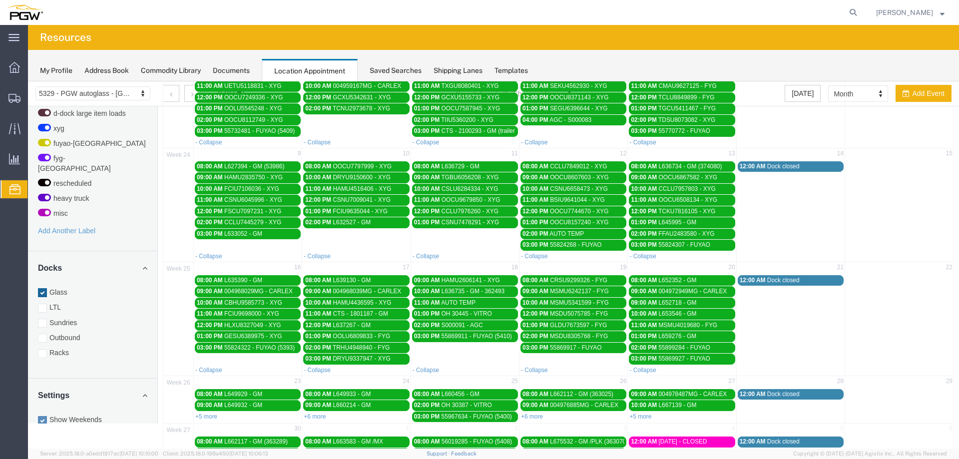
scroll to position [262, 0]
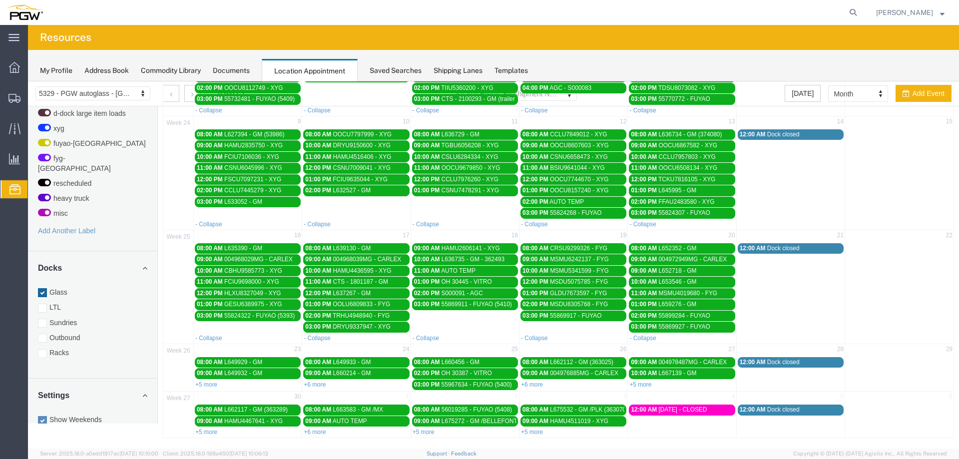
click at [634, 386] on link "+5 more" at bounding box center [641, 384] width 22 height 7
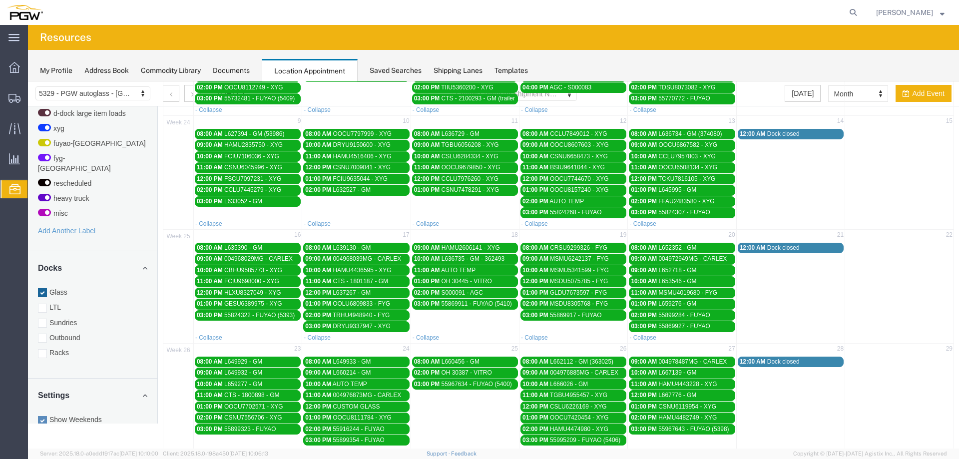
scroll to position [328, 0]
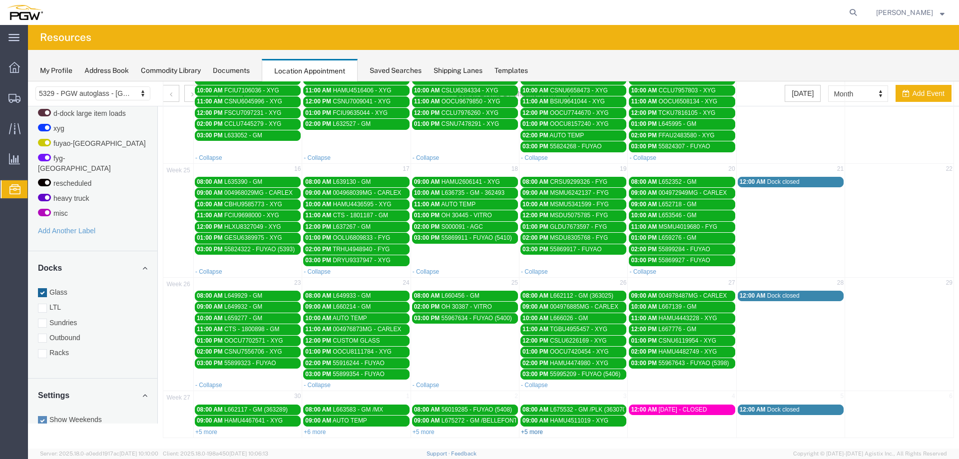
click at [538, 432] on link "+5 more" at bounding box center [532, 432] width 22 height 7
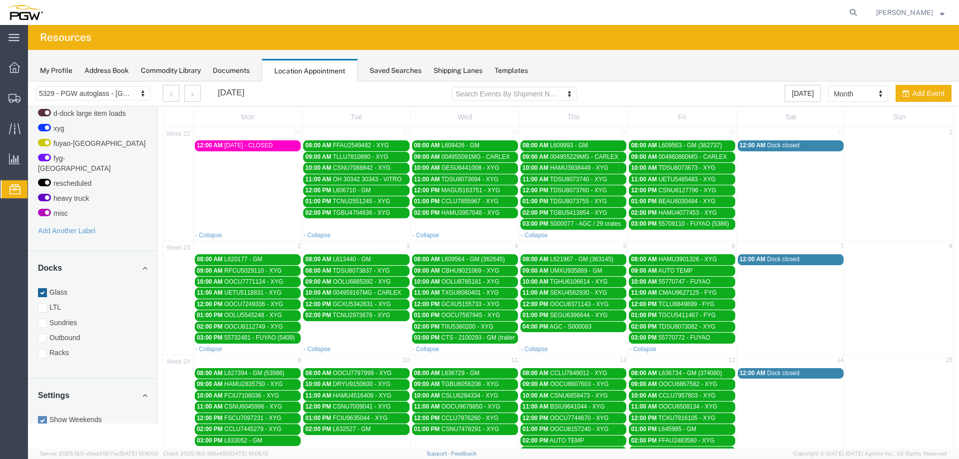
scroll to position [0, 0]
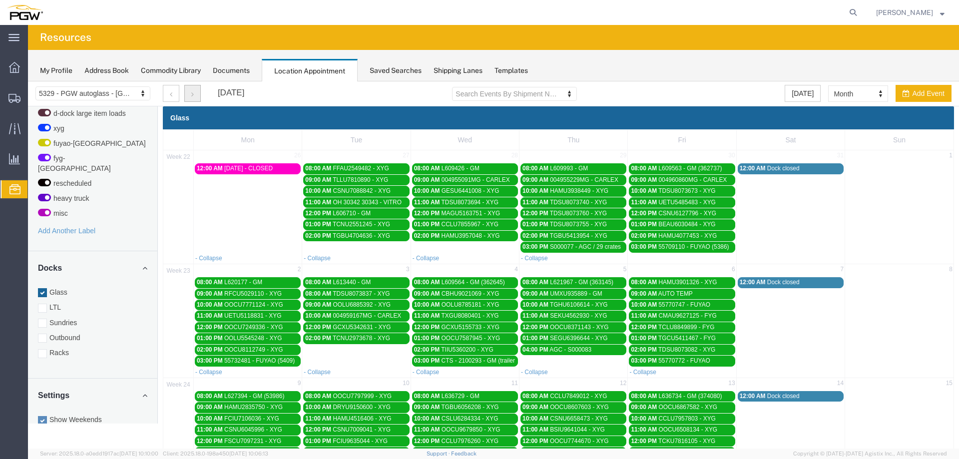
click at [195, 95] on button "button" at bounding box center [192, 93] width 16 height 17
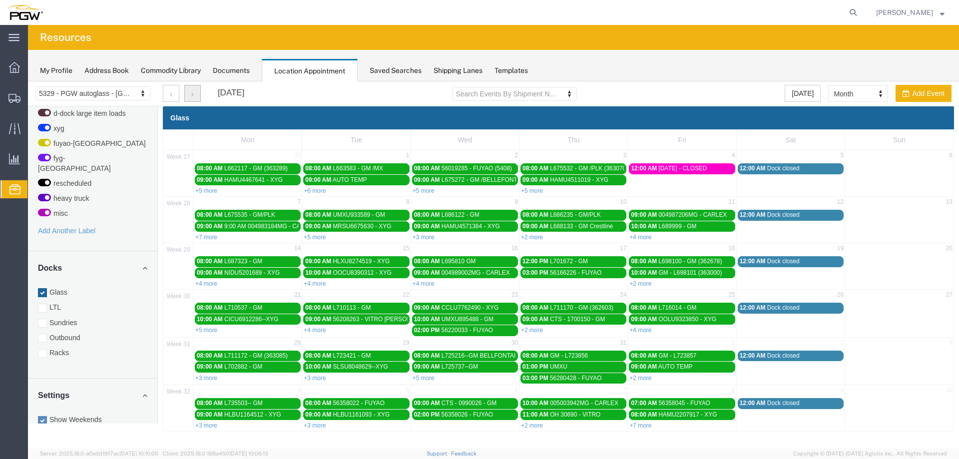
click at [195, 95] on button "button" at bounding box center [192, 93] width 16 height 17
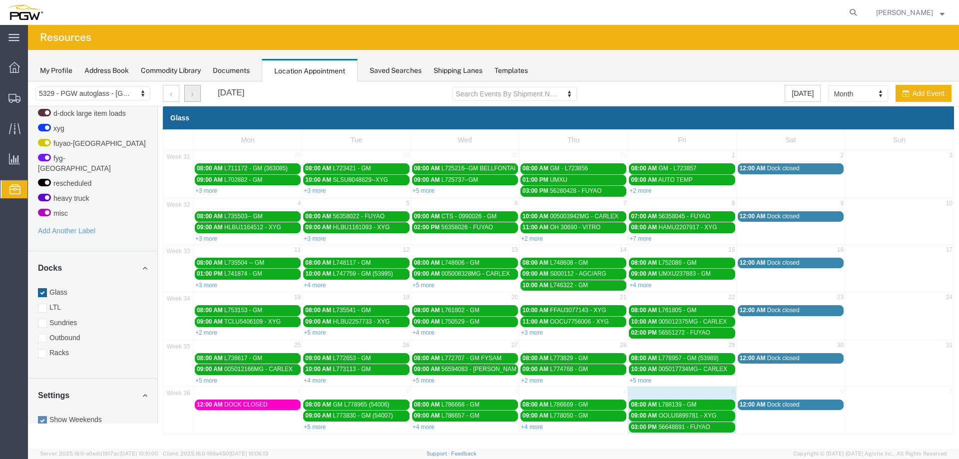
click at [195, 95] on button "button" at bounding box center [192, 93] width 16 height 17
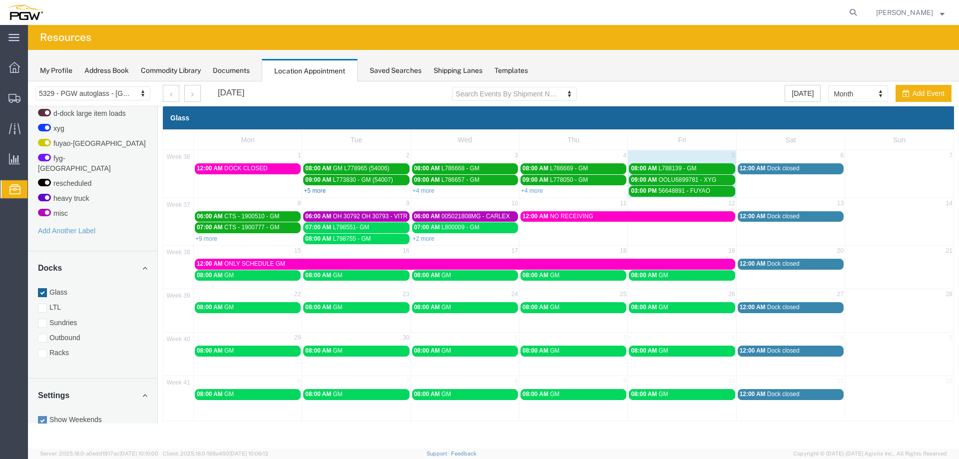
click at [308, 190] on link "+5 more" at bounding box center [315, 190] width 22 height 7
